Goal: Task Accomplishment & Management: Manage account settings

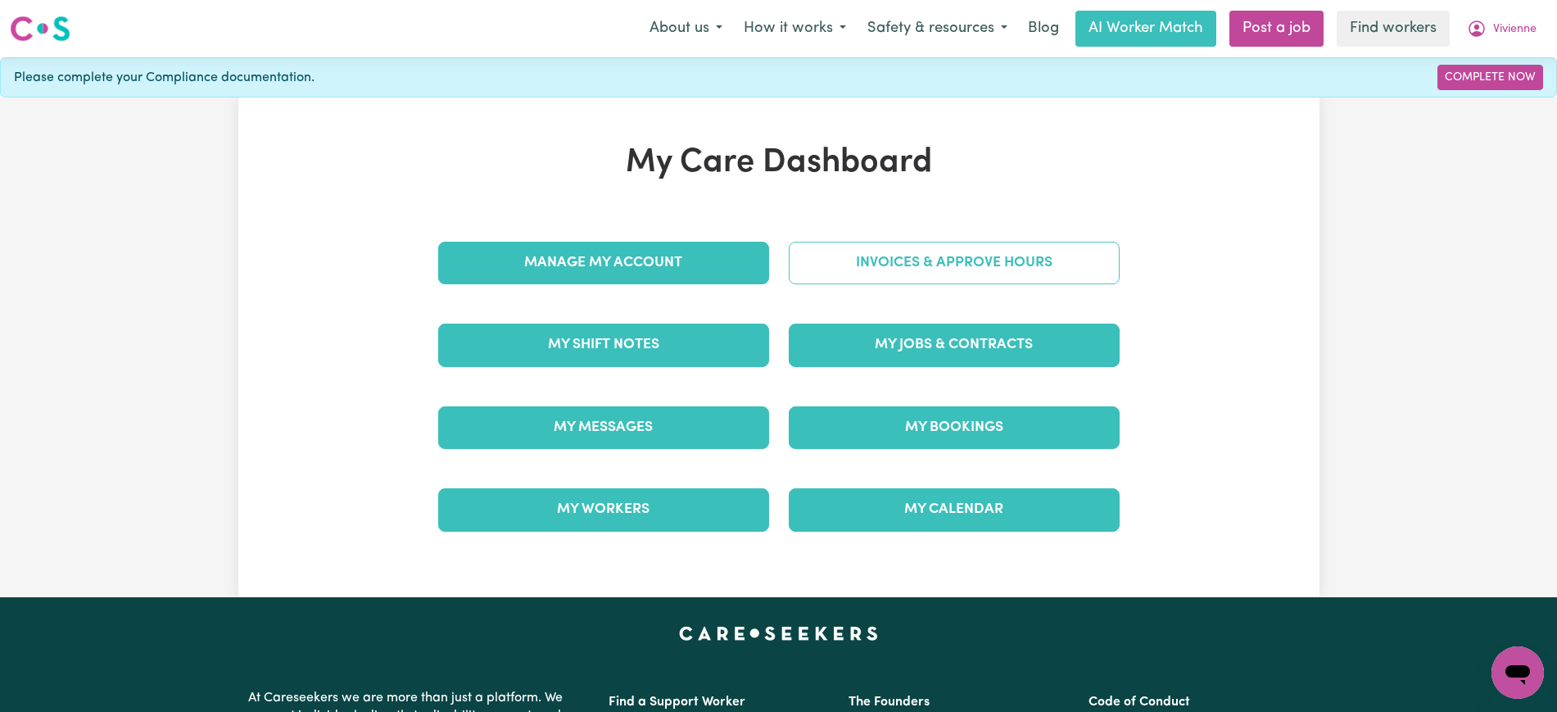
click at [883, 269] on link "Invoices & Approve Hours" at bounding box center [954, 263] width 331 height 43
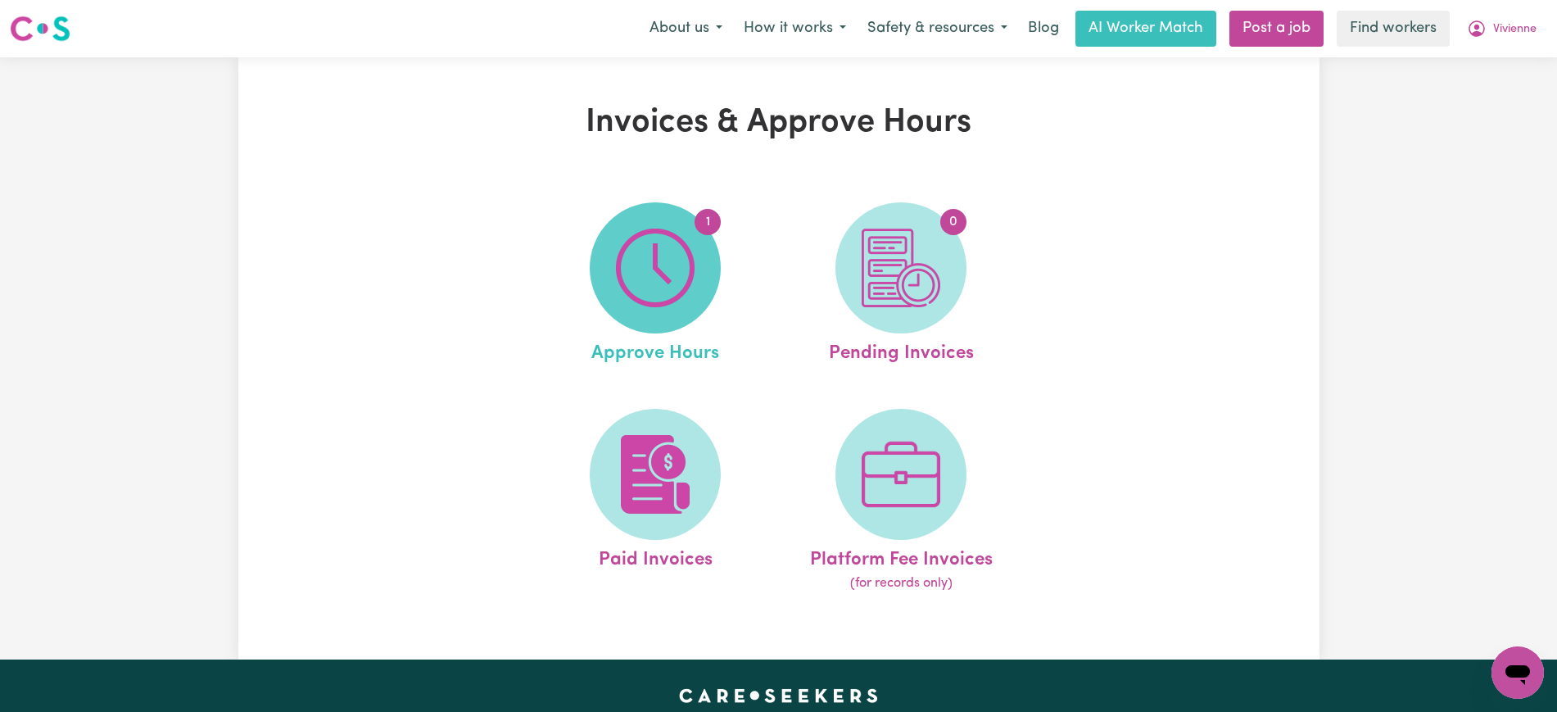
click at [672, 310] on span "1" at bounding box center [655, 267] width 131 height 131
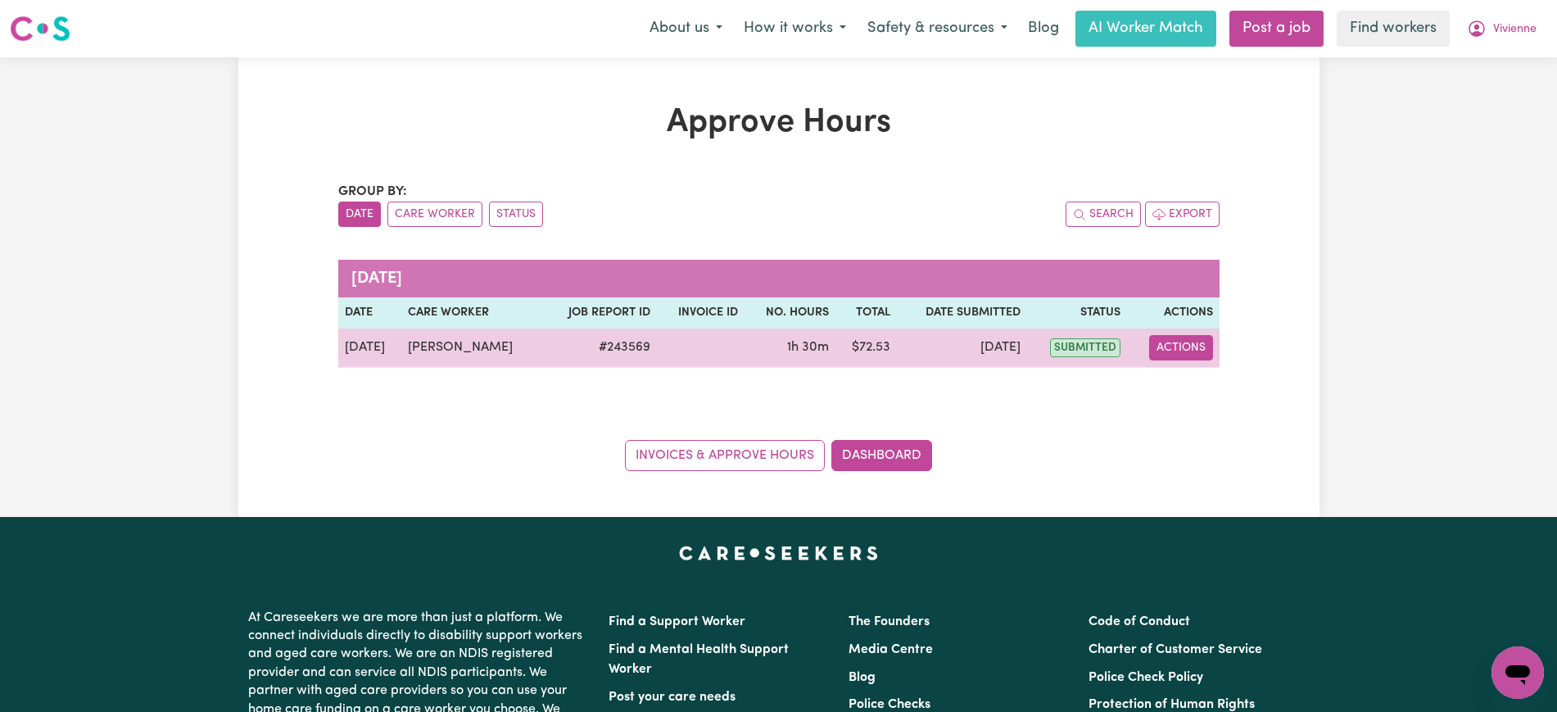
click at [1191, 342] on button "Actions" at bounding box center [1181, 347] width 64 height 25
click at [1207, 383] on link "View Job Report" at bounding box center [1222, 385] width 140 height 33
select select "pm"
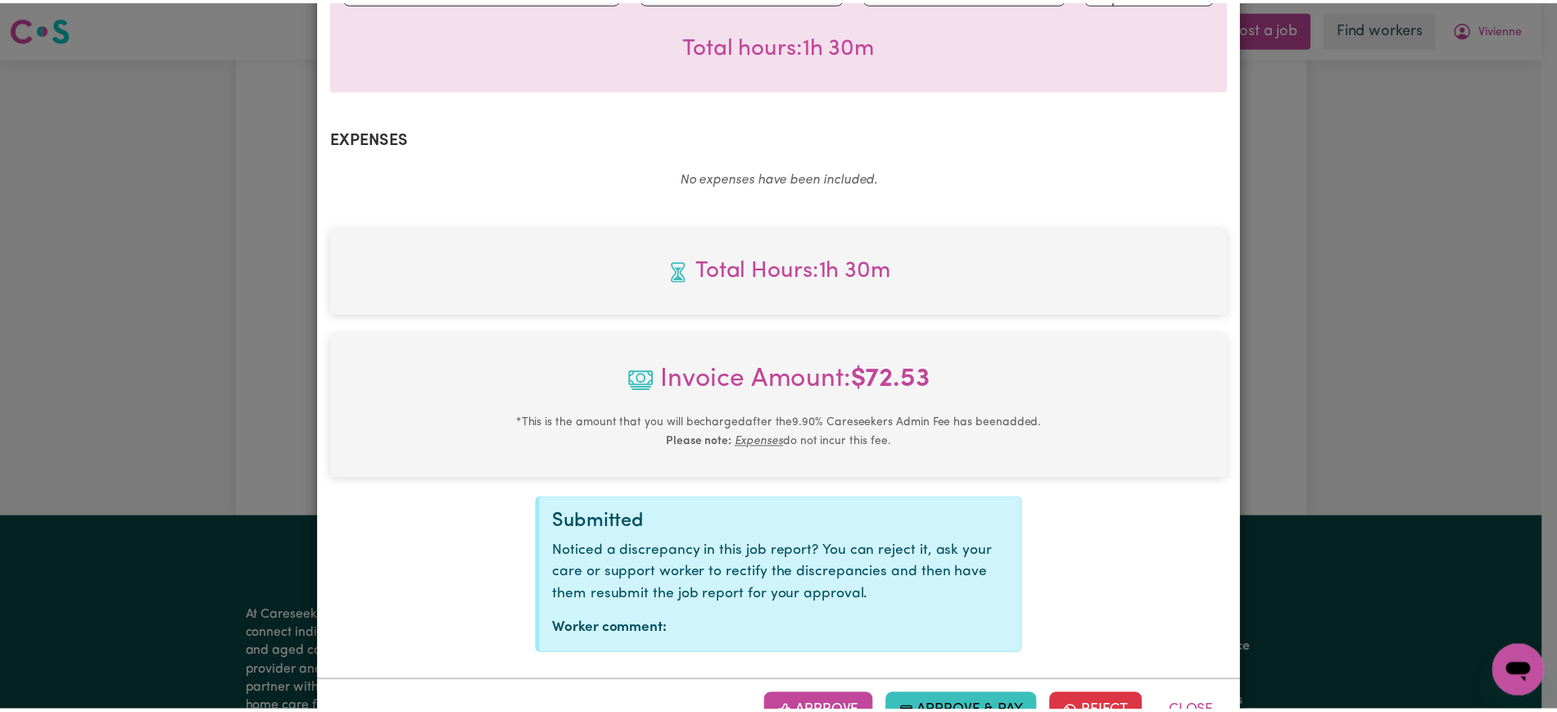
scroll to position [551, 0]
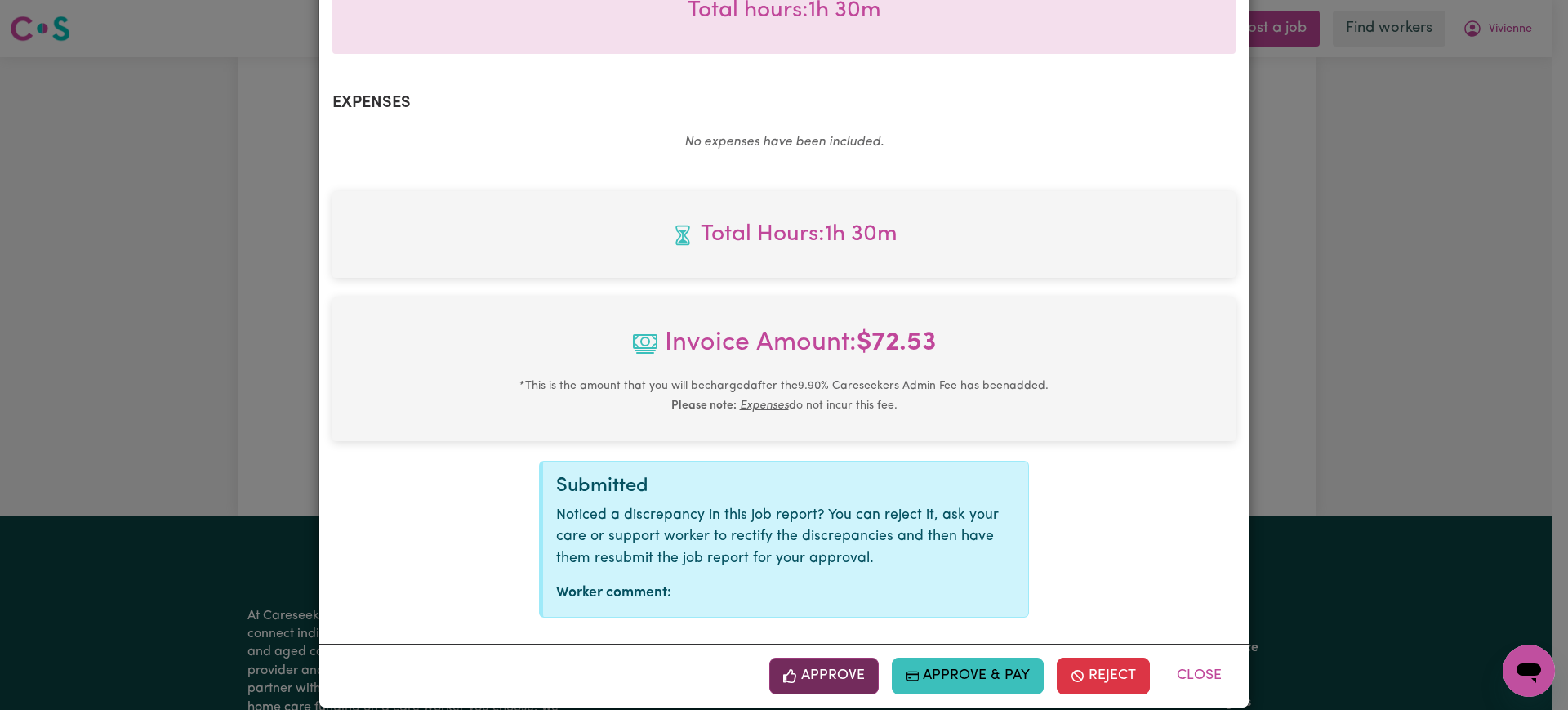
click at [847, 657] on button "Approve" at bounding box center [824, 675] width 110 height 36
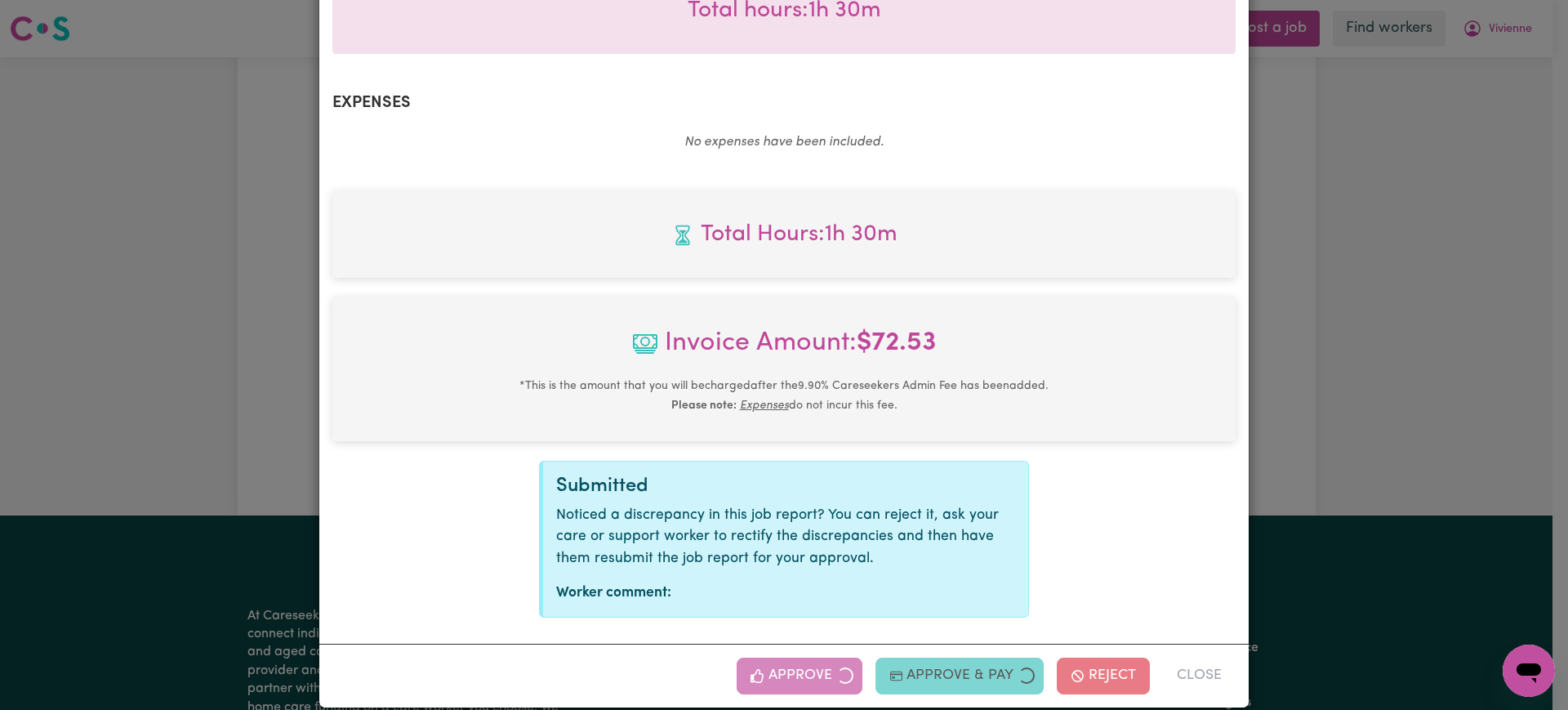
click at [1325, 431] on div "Job Report # 243569 - [PERSON_NAME] Summary Job report # 243569 Client name: [P…" at bounding box center [784, 355] width 1568 height 710
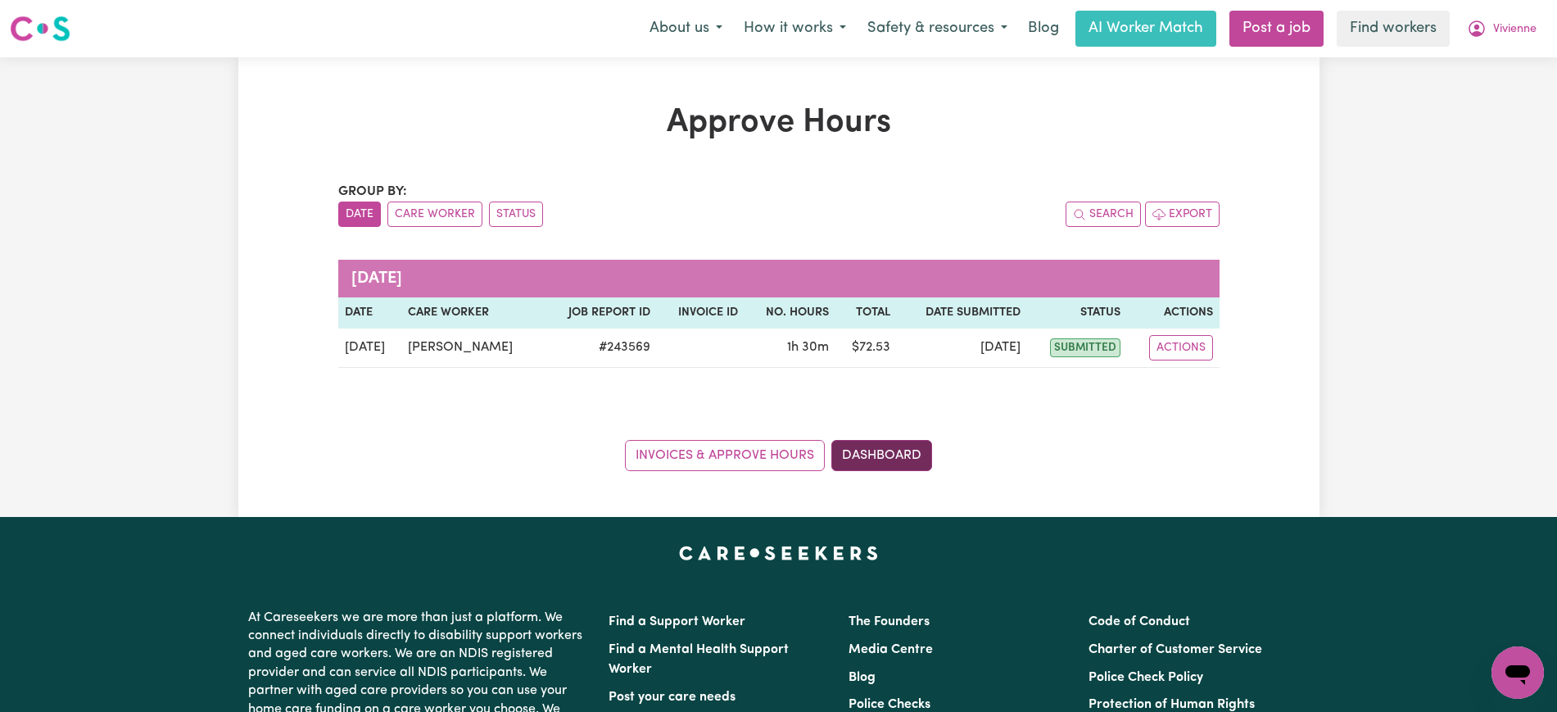
click at [898, 456] on link "Dashboard" at bounding box center [881, 455] width 101 height 31
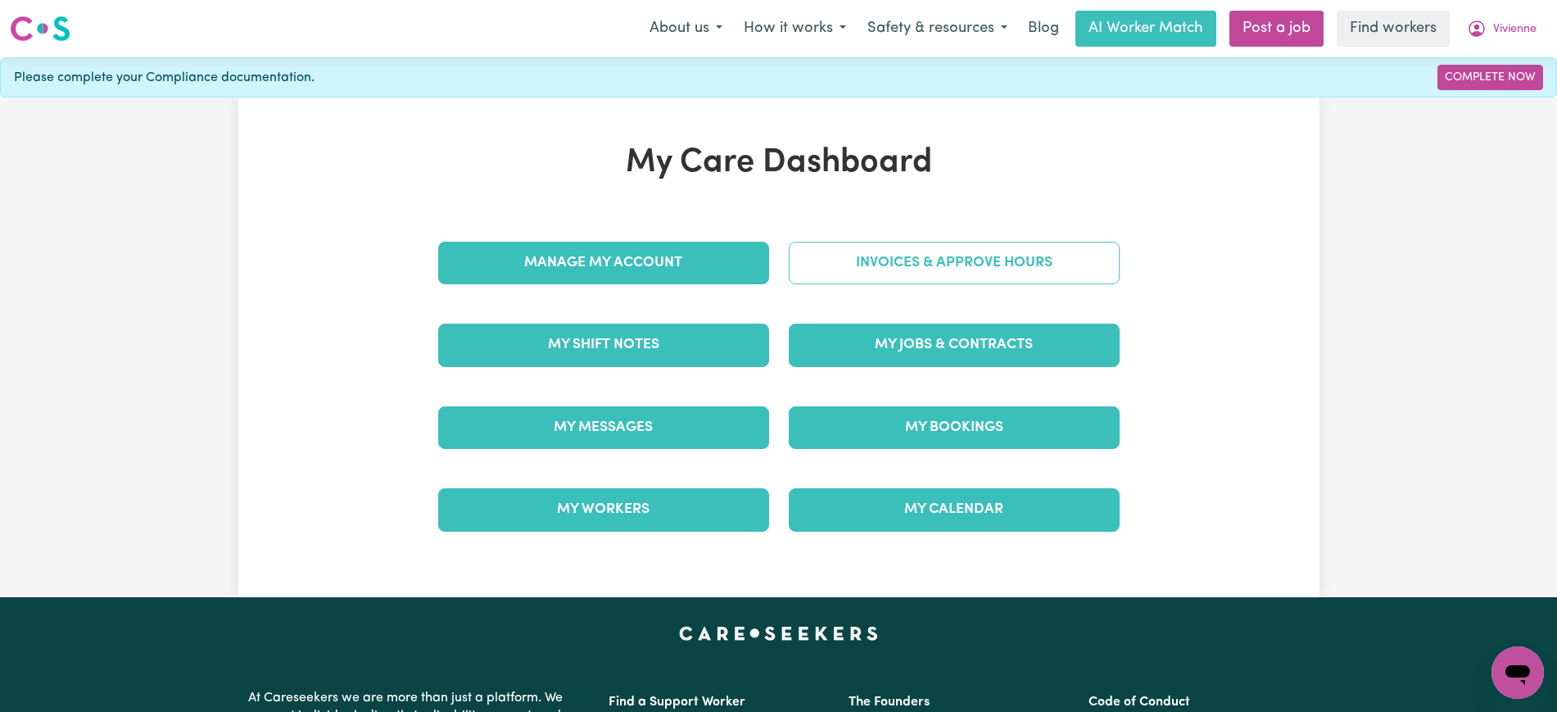
click at [896, 267] on link "Invoices & Approve Hours" at bounding box center [954, 263] width 331 height 43
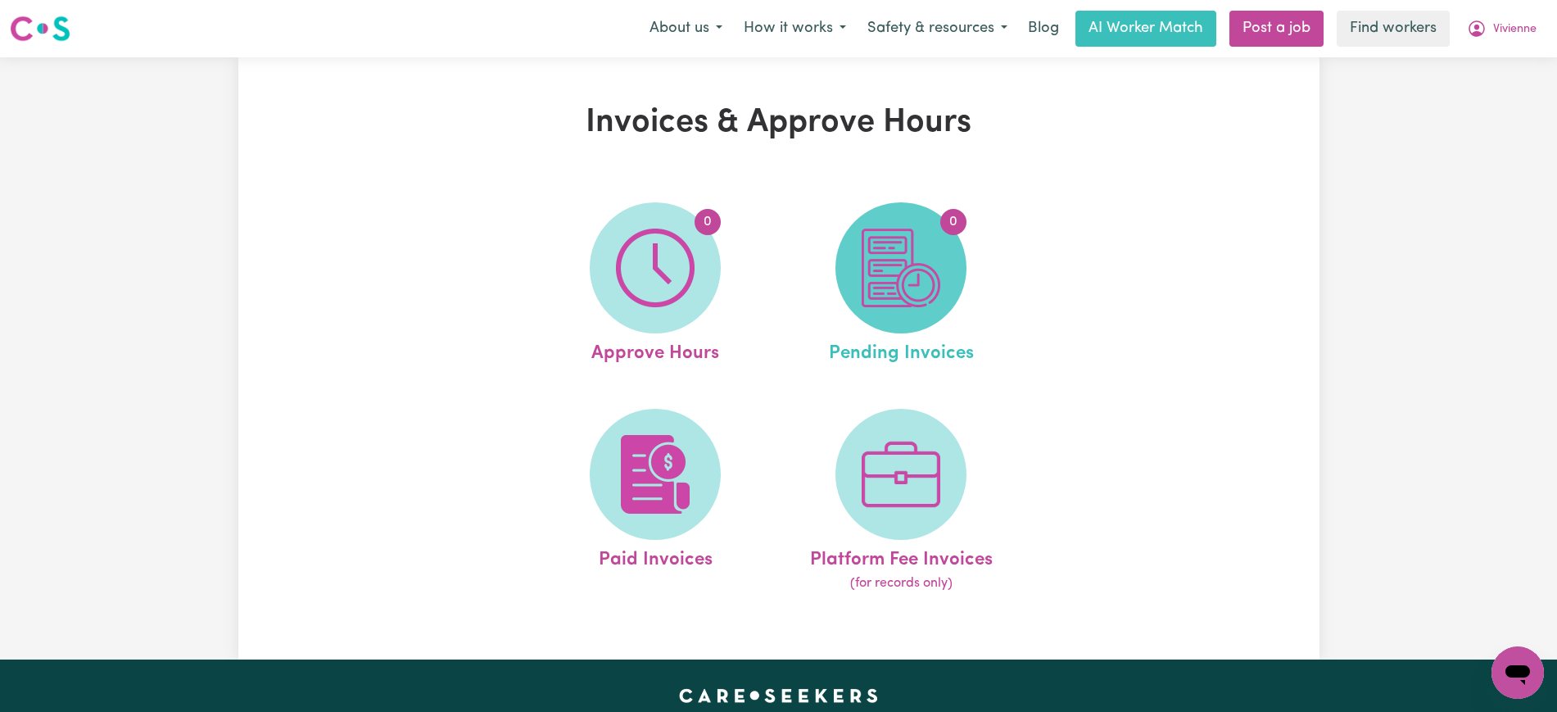
click at [921, 274] on img at bounding box center [901, 268] width 79 height 79
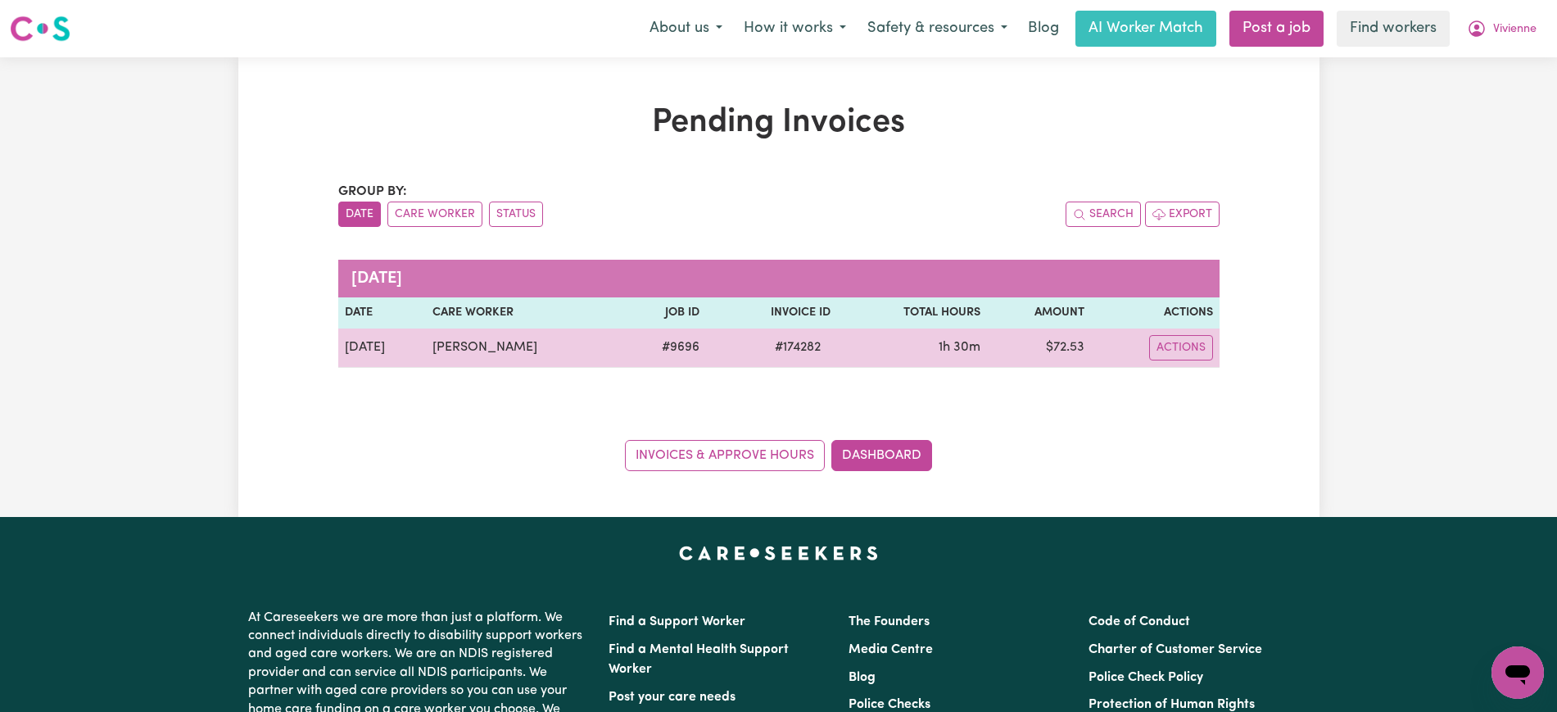
click at [782, 351] on span "# 174282" at bounding box center [798, 348] width 66 height 20
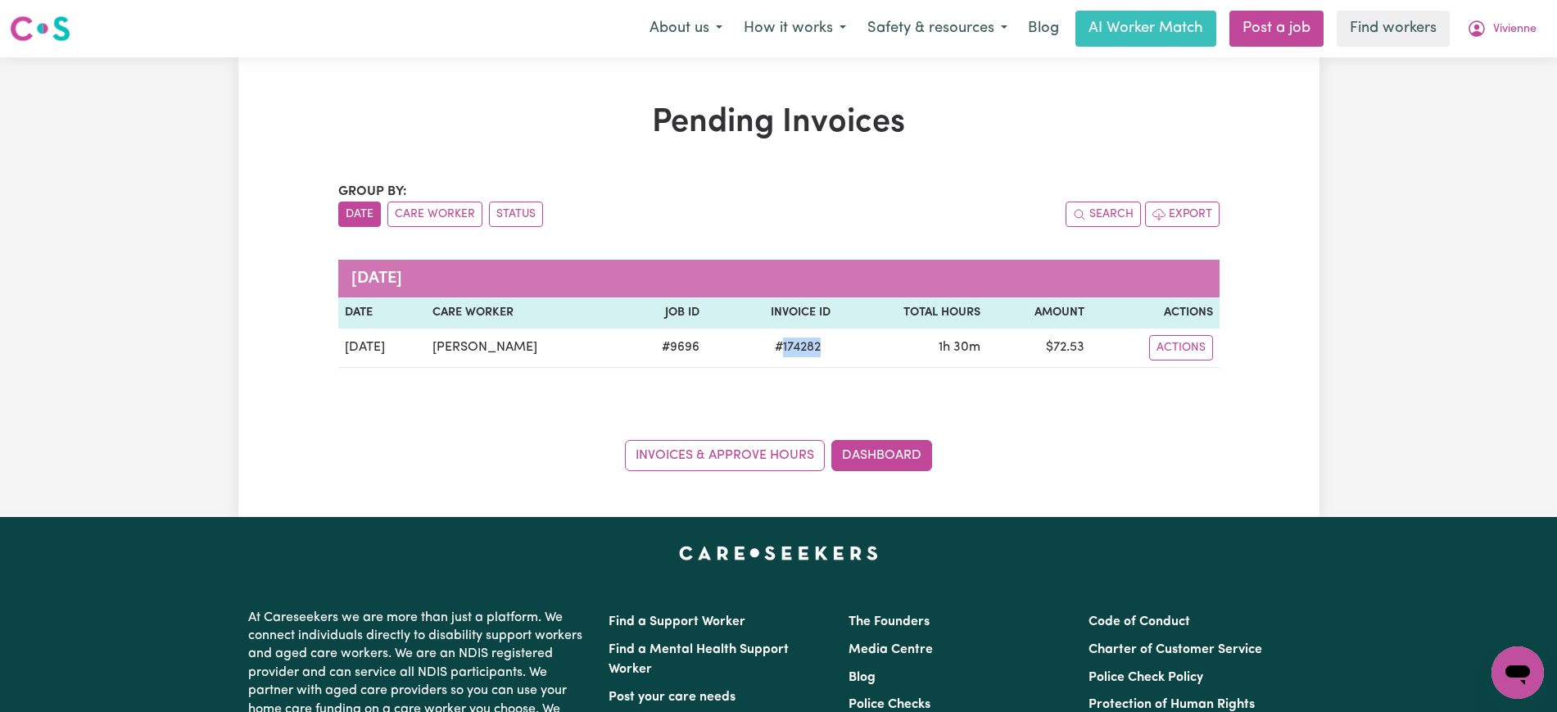
copy span "174282"
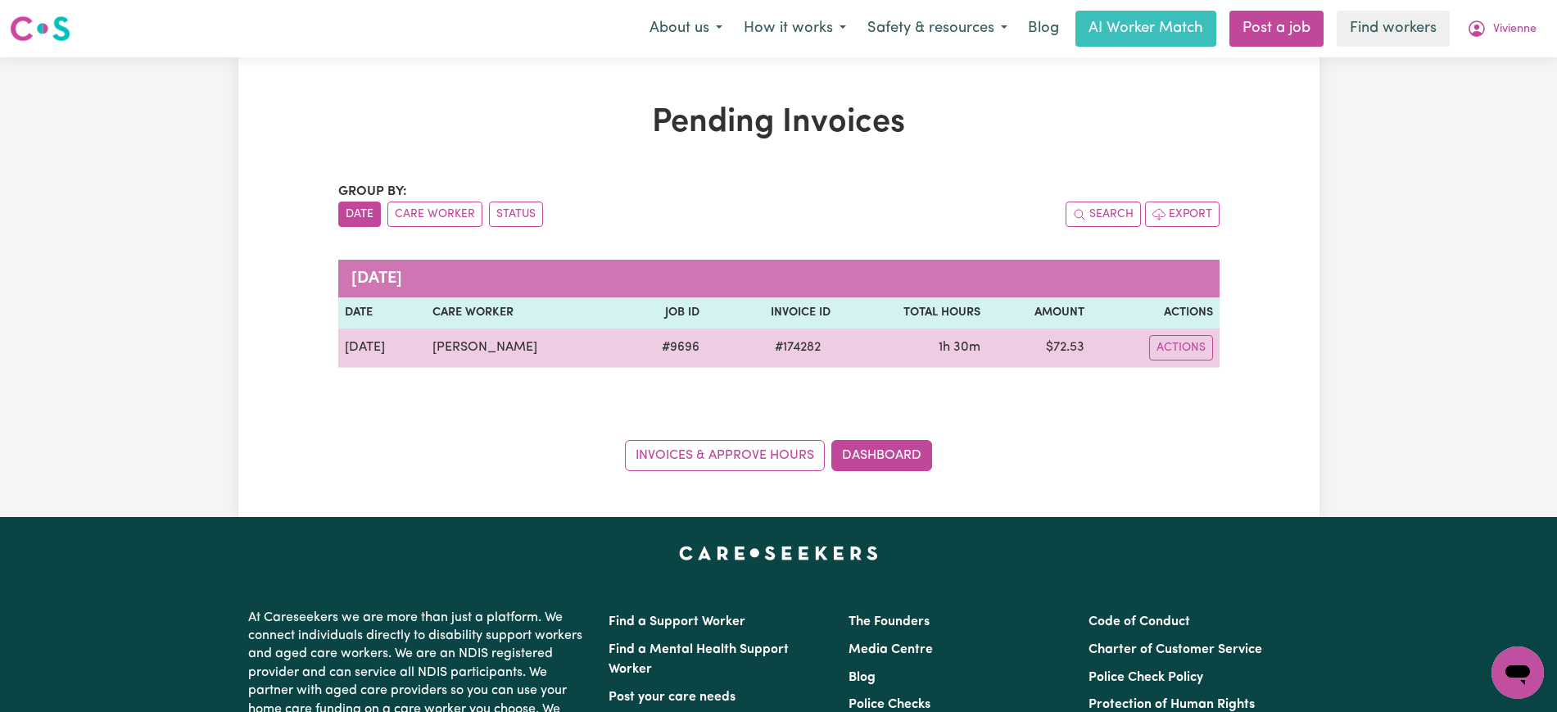
click at [1054, 342] on td "$ 72.53" at bounding box center [1039, 347] width 105 height 39
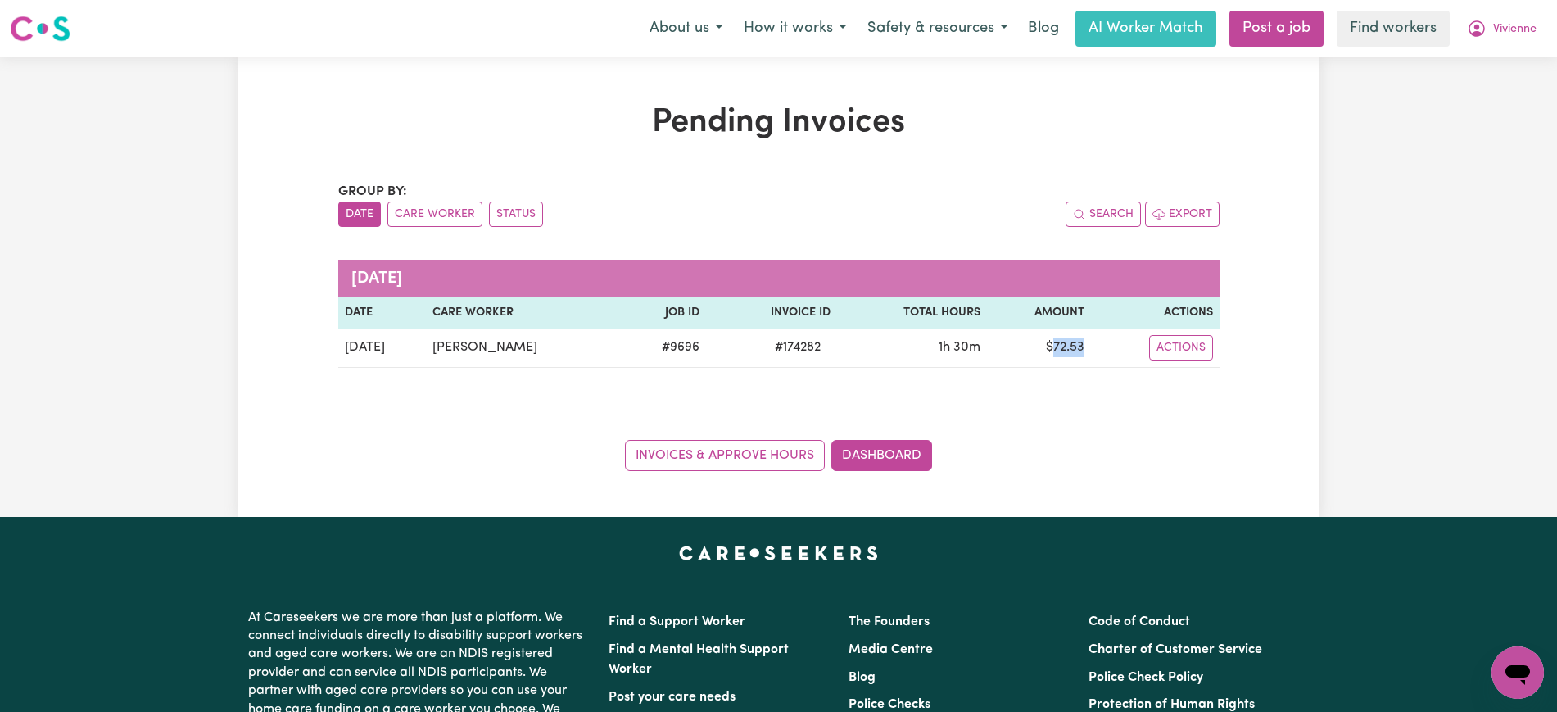
copy td "72.53"
drag, startPoint x: 1506, startPoint y: 25, endPoint x: 1501, endPoint y: 43, distance: 18.7
click at [1505, 26] on span "Vivienne" at bounding box center [1514, 29] width 43 height 18
click at [1493, 90] on link "Logout" at bounding box center [1481, 94] width 129 height 31
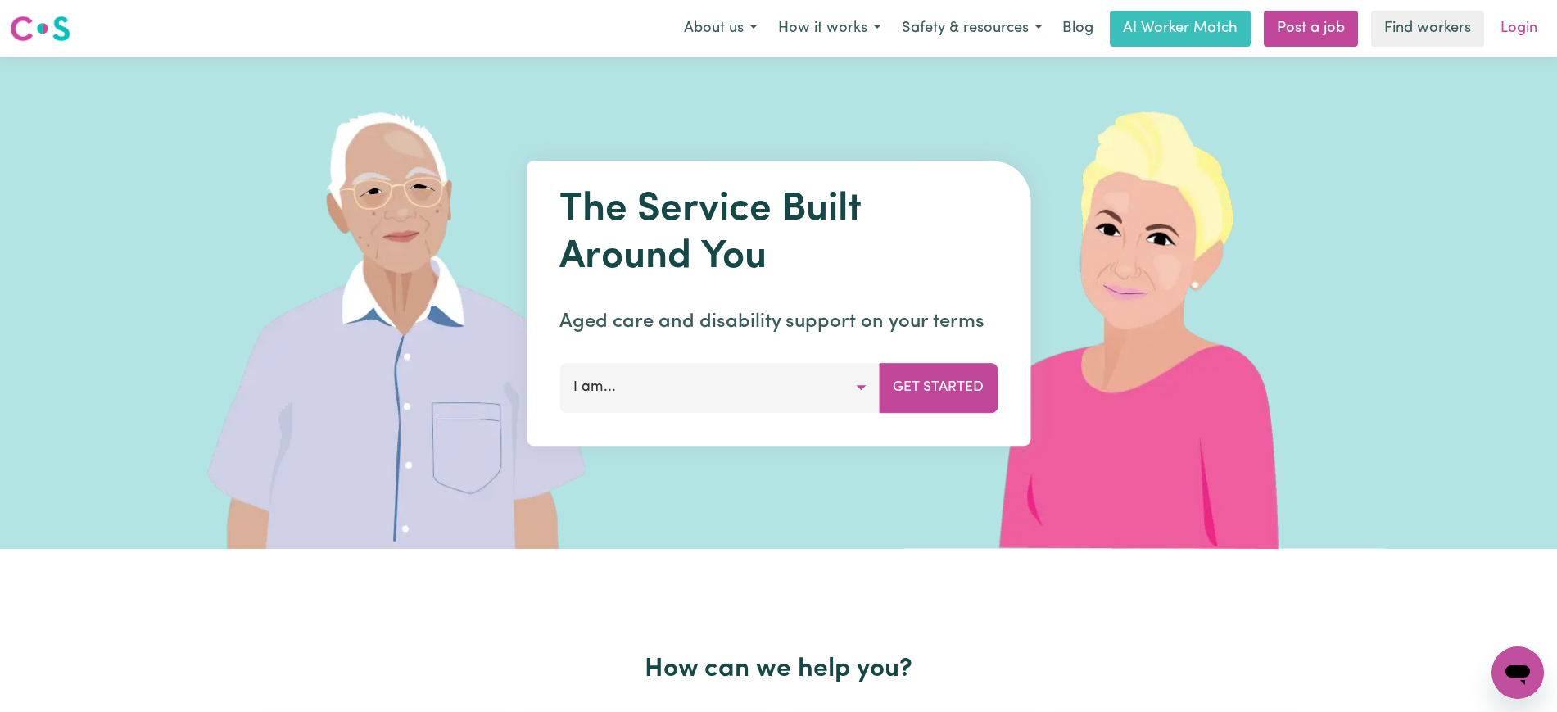
click at [1514, 37] on link "Login" at bounding box center [1519, 29] width 57 height 36
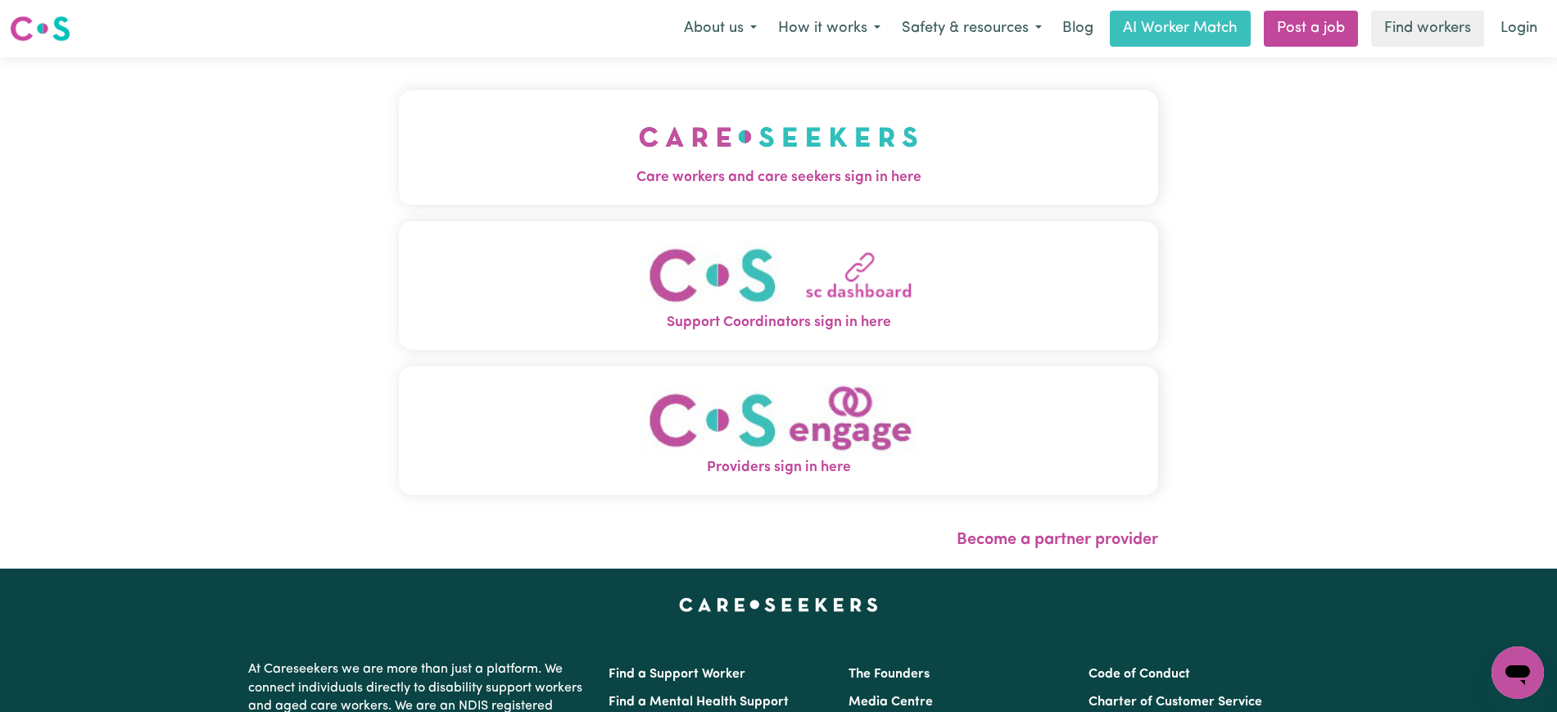
drag, startPoint x: 745, startPoint y: 143, endPoint x: 451, endPoint y: 113, distance: 295.6
click at [745, 142] on img "Care workers and care seekers sign in here" at bounding box center [778, 136] width 279 height 61
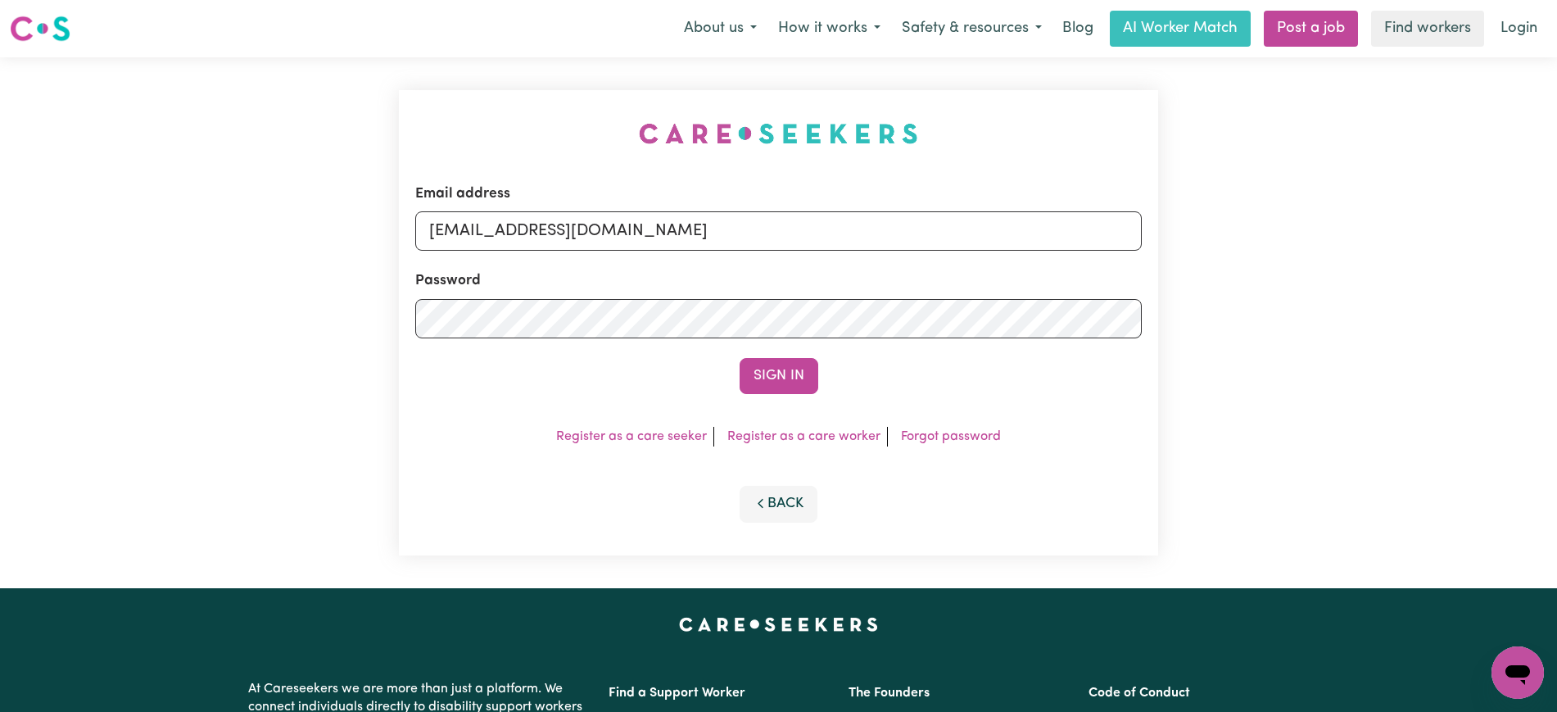
drag, startPoint x: 451, startPoint y: 113, endPoint x: 604, endPoint y: 156, distance: 158.2
click at [450, 112] on div "Email address [EMAIL_ADDRESS][DOMAIN_NAME] Password Sign In Register as a care …" at bounding box center [778, 322] width 779 height 531
drag, startPoint x: 510, startPoint y: 229, endPoint x: 1282, endPoint y: 247, distance: 772.7
click at [1282, 247] on div "Email address [EMAIL_ADDRESS][DOMAIN_NAME] Password Sign In Register as a care …" at bounding box center [778, 322] width 1557 height 531
type input "[EMAIL_ADDRESS][DOMAIN_NAME]"
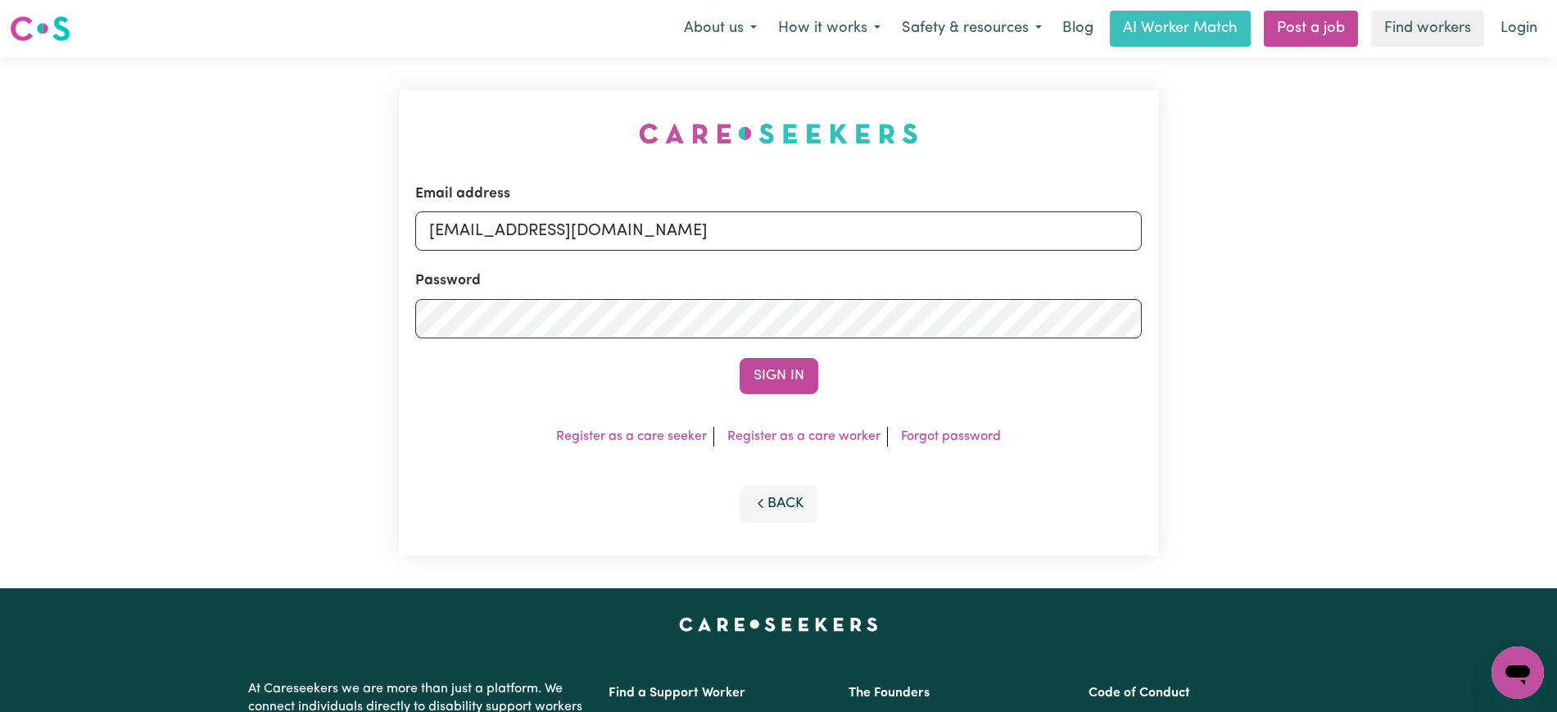
click at [740, 358] on button "Sign In" at bounding box center [779, 376] width 79 height 36
